Goal: Information Seeking & Learning: Learn about a topic

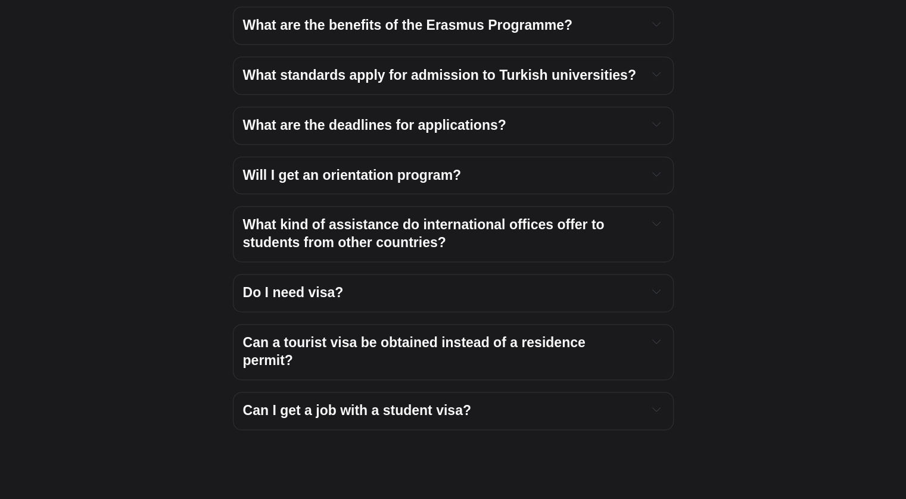
scroll to position [1466, 0]
click at [270, 335] on span "Can a tourist visa be obtained instead of a residence permit?" at bounding box center [416, 351] width 347 height 33
click at [283, 335] on span "Can a tourist visa be obtained instead of a residence permit?" at bounding box center [416, 351] width 347 height 33
click at [656, 334] on button "Expand toggle to read content" at bounding box center [657, 341] width 14 height 14
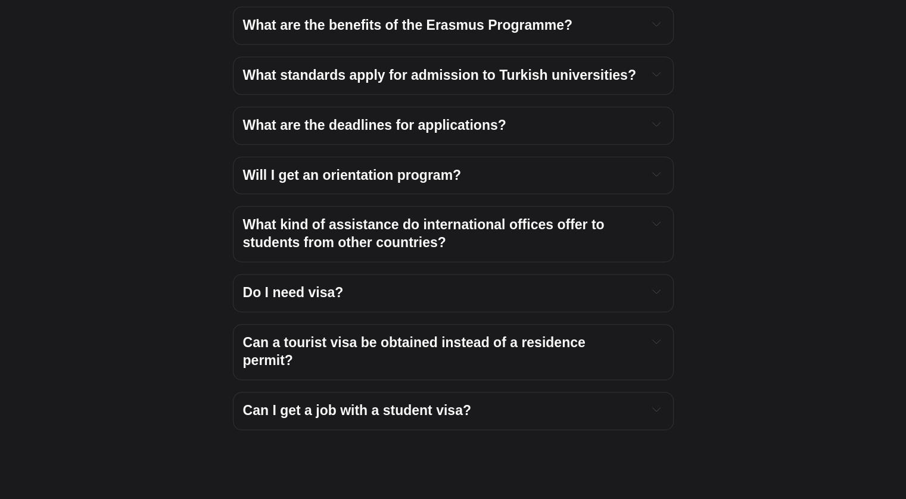
click at [656, 334] on button "Expand toggle to read content" at bounding box center [657, 341] width 14 height 14
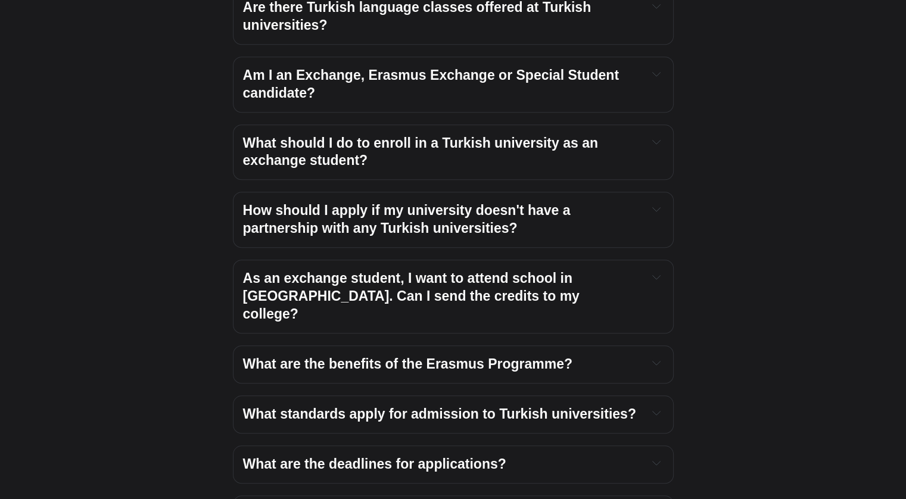
scroll to position [1126, 0]
click at [657, 203] on button "Expand toggle to read content" at bounding box center [657, 210] width 14 height 14
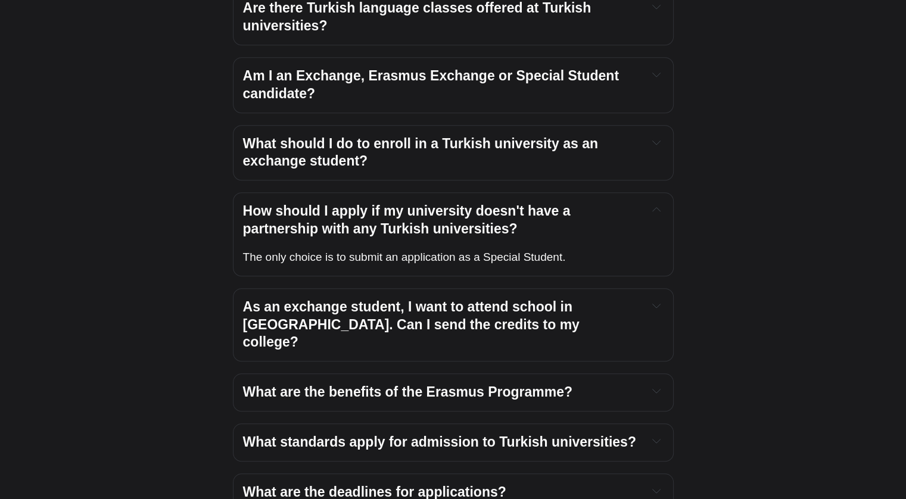
click at [657, 203] on button "Expand toggle to read content" at bounding box center [657, 210] width 14 height 14
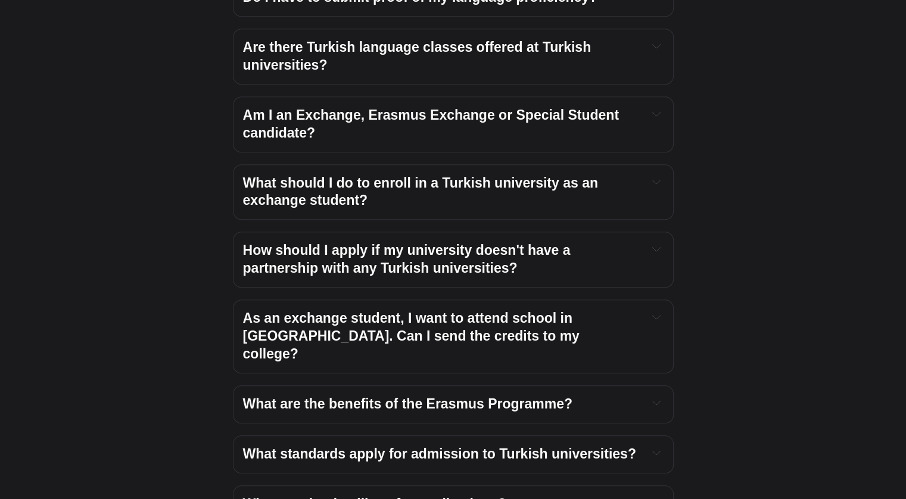
scroll to position [1083, 0]
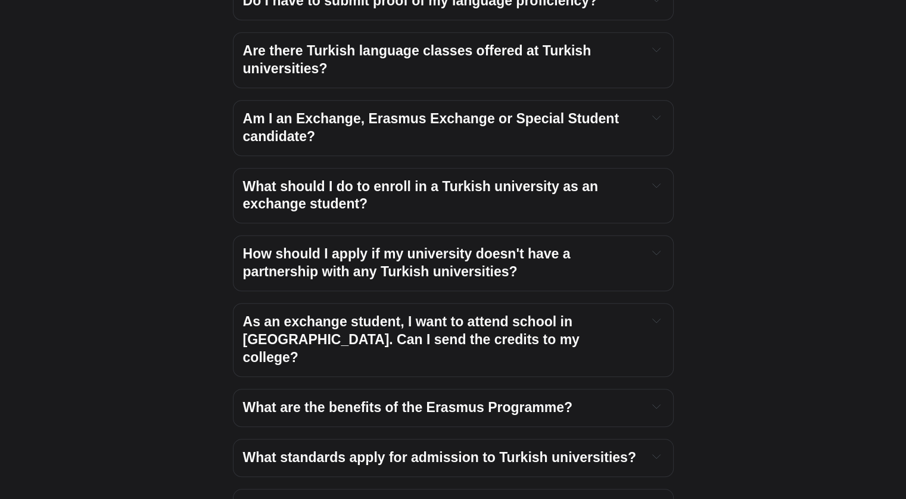
click at [671, 168] on div "What should I do to enroll in a Turkish university as an exchange student? Befo…" at bounding box center [453, 196] width 441 height 56
click at [692, 166] on div "Frequently Asked Questions What steps must primary and secondary school student…" at bounding box center [452, 44] width 901 height 1538
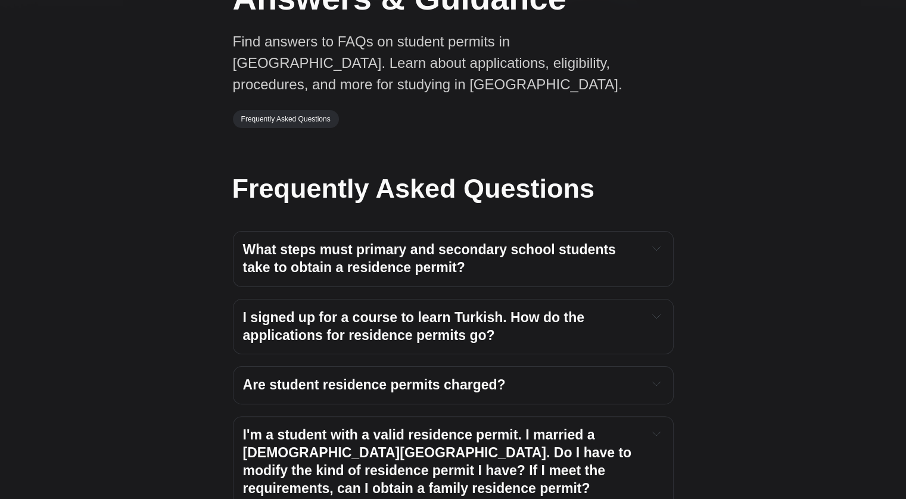
scroll to position [0, 0]
